Goal: Task Accomplishment & Management: Manage account settings

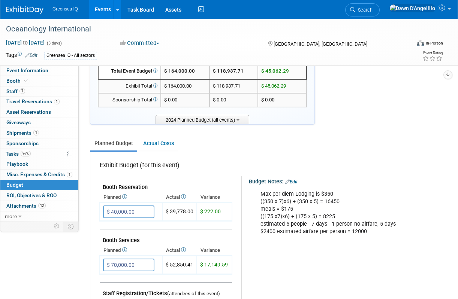
click at [102, 9] on link "Events" at bounding box center [102, 9] width 27 height 19
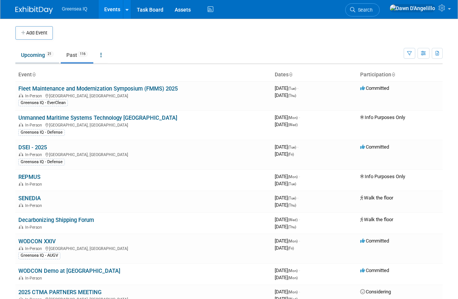
click at [28, 55] on link "Upcoming 21" at bounding box center [37, 55] width 44 height 14
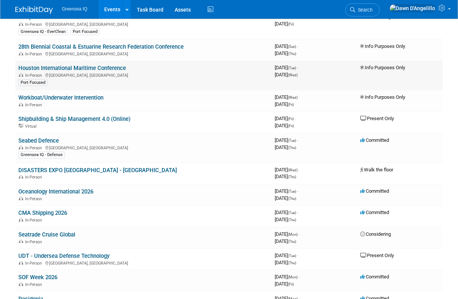
scroll to position [148, 0]
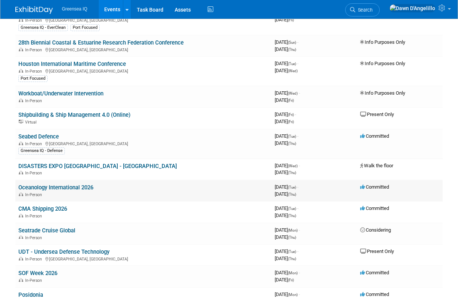
click at [30, 187] on link "Oceanology International 2026" at bounding box center [55, 187] width 75 height 7
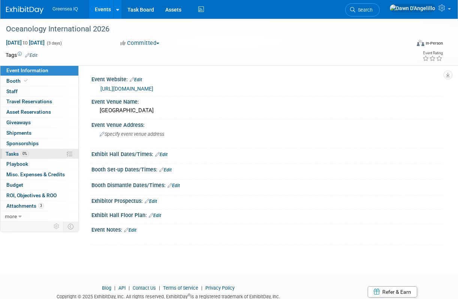
click at [12, 155] on span "Tasks 0%" at bounding box center [17, 154] width 23 height 6
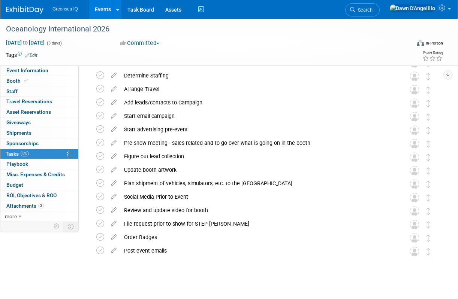
scroll to position [100, 0]
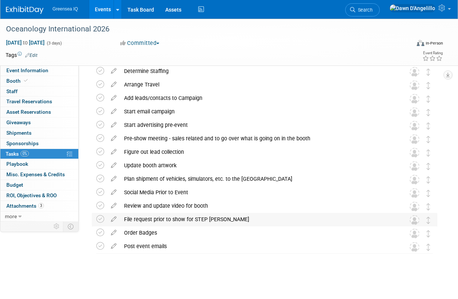
click at [197, 218] on div "File request prior to show for STEP Grant" at bounding box center [257, 219] width 274 height 13
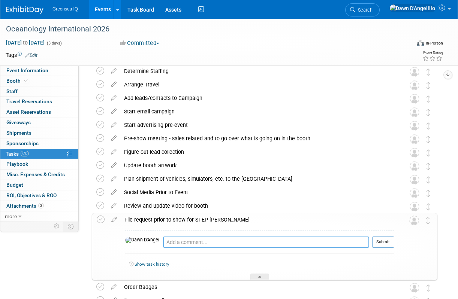
click at [174, 244] on textarea at bounding box center [266, 242] width 206 height 11
click at [163, 242] on textarea "Emailed Nathan on 9" at bounding box center [266, 242] width 206 height 11
click at [227, 243] on textarea "Emailed application to Nathan on 9" at bounding box center [266, 242] width 206 height 11
drag, startPoint x: 266, startPoint y: 244, endPoint x: 285, endPoint y: 242, distance: 19.2
click at [285, 242] on textarea "Emailed application to Nathan on 9/30. Will follow up and" at bounding box center [266, 242] width 206 height 11
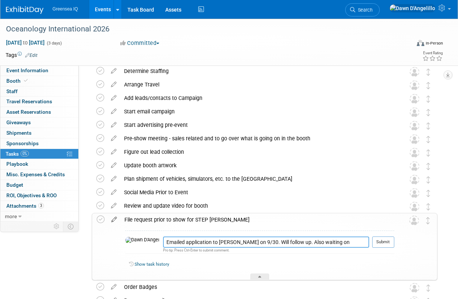
type textarea "Emailed application to Nathan on 9/30. Will follow up. Also waiting on Certific…"
click at [114, 220] on icon at bounding box center [114, 218] width 13 height 9
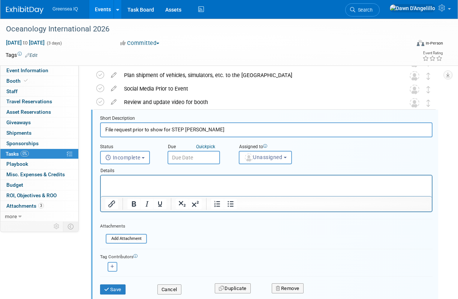
scroll to position [0, 0]
click at [195, 156] on input "text" at bounding box center [193, 157] width 52 height 13
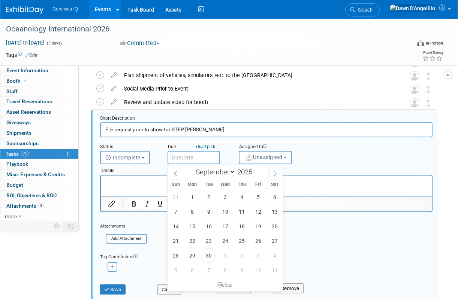
click at [277, 173] on icon at bounding box center [274, 173] width 5 height 5
select select "9"
click at [225, 212] on span "8" at bounding box center [225, 212] width 15 height 15
type input "Oct 8, 2025"
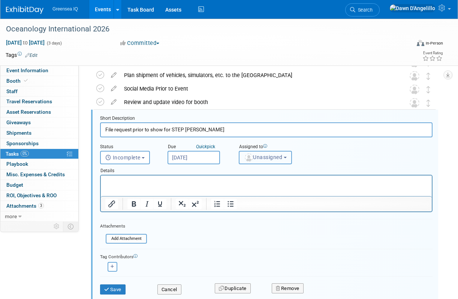
click at [269, 157] on span "Unassigned" at bounding box center [263, 157] width 38 height 6
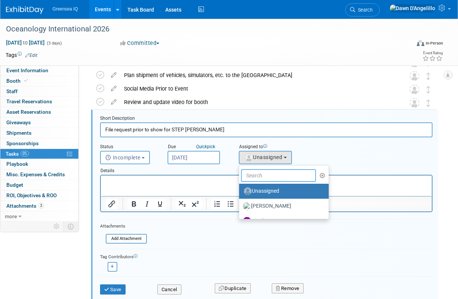
click at [262, 174] on input "text" at bounding box center [278, 175] width 75 height 13
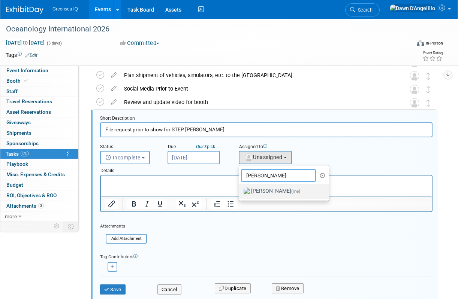
type input "dawn"
click at [262, 190] on label "Dawn D'Angelillo (me)" at bounding box center [282, 191] width 78 height 12
click at [240, 190] on input "Dawn D'Angelillo (me)" at bounding box center [237, 190] width 5 height 5
select select "f2a3ba02-18d0-4b14-88ea-a14c00a063e7"
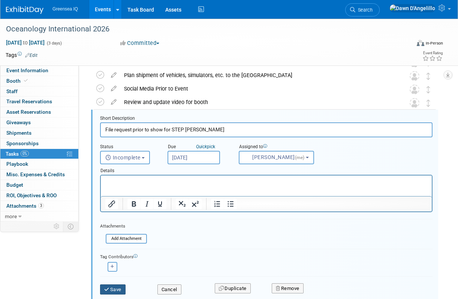
click at [113, 290] on button "Save" at bounding box center [112, 290] width 25 height 10
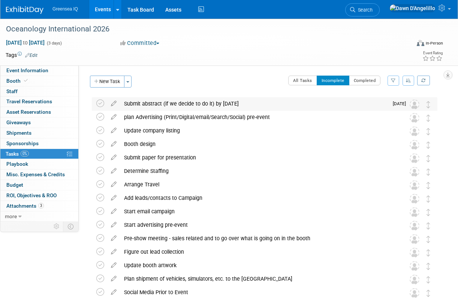
click at [196, 104] on div "Submit abstract (if we decide to do it) by Oct 16" at bounding box center [254, 103] width 268 height 13
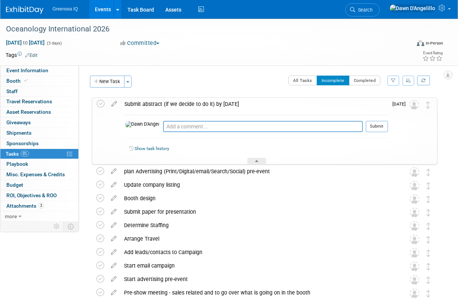
click at [228, 103] on div "Submit abstract (if we decide to do it) by Oct 16" at bounding box center [254, 104] width 267 height 13
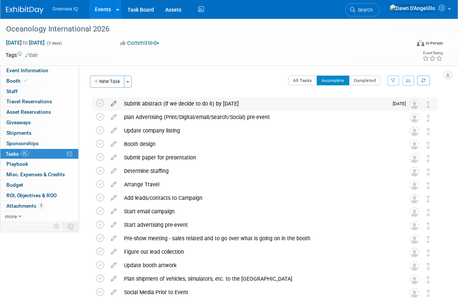
click at [114, 104] on icon at bounding box center [113, 101] width 13 height 9
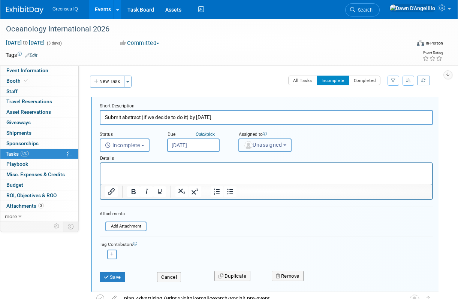
click at [251, 142] on img "button" at bounding box center [248, 145] width 8 height 8
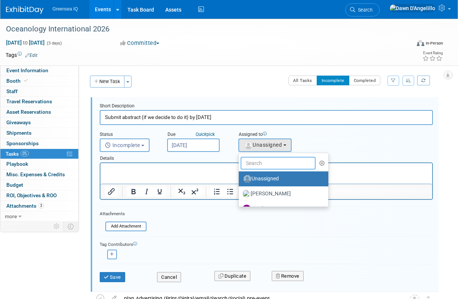
click at [258, 161] on input "text" at bounding box center [278, 163] width 75 height 13
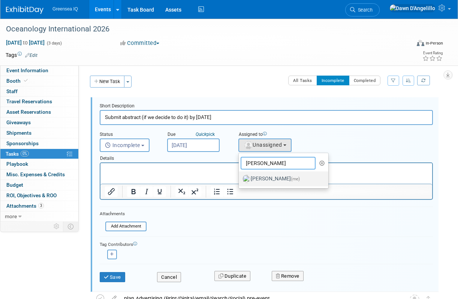
type input "dawn"
click at [259, 177] on label "Dawn D'Angelillo (me)" at bounding box center [281, 179] width 78 height 12
click at [240, 177] on input "Dawn D'Angelillo (me)" at bounding box center [237, 178] width 5 height 5
select select "f2a3ba02-18d0-4b14-88ea-a14c00a063e7"
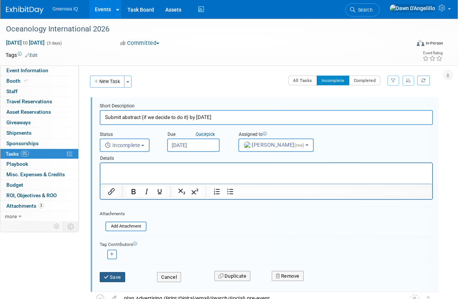
click at [117, 277] on button "Save" at bounding box center [112, 277] width 25 height 10
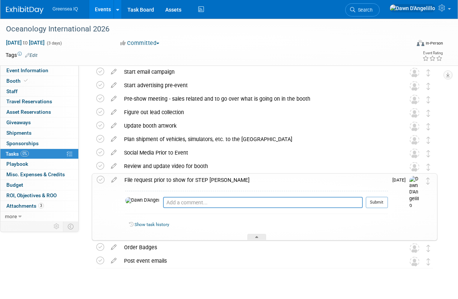
scroll to position [140, 0]
click at [247, 181] on div "File request prior to show for STEP Grant" at bounding box center [254, 179] width 267 height 13
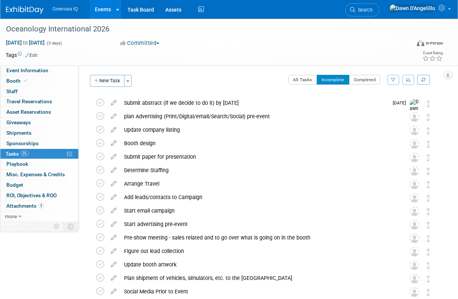
scroll to position [0, 0]
click at [49, 275] on div "Event Information Event Info Booth Booth 0 Staff 0 Staff 0 Travel Reservations …" at bounding box center [229, 202] width 458 height 366
click at [43, 271] on div "Event Information Event Info Booth Booth 0 Staff 0 Staff 0 Travel Reservations …" at bounding box center [229, 202] width 458 height 366
click at [60, 270] on div "Event Information Event Info Booth Booth 0 Staff 0 Staff 0 Travel Reservations …" at bounding box center [229, 202] width 458 height 366
click at [33, 254] on div "Event Information Event Info Booth Booth 0 Staff 0 Staff 0 Travel Reservations …" at bounding box center [229, 202] width 458 height 366
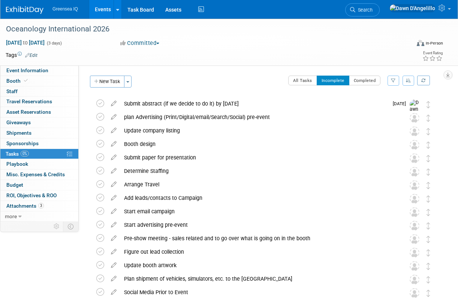
click at [37, 256] on div "Event Information Event Info Booth Booth 0 Staff 0 Staff 0 Travel Reservations …" at bounding box center [229, 202] width 458 height 366
click at [62, 273] on div "Event Information Event Info Booth Booth 0 Staff 0 Staff 0 Travel Reservations …" at bounding box center [229, 202] width 458 height 366
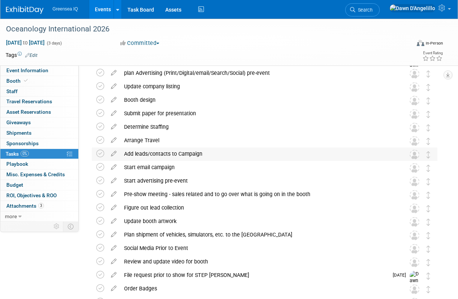
scroll to position [47, 0]
